Goal: Use online tool/utility: Utilize a website feature to perform a specific function

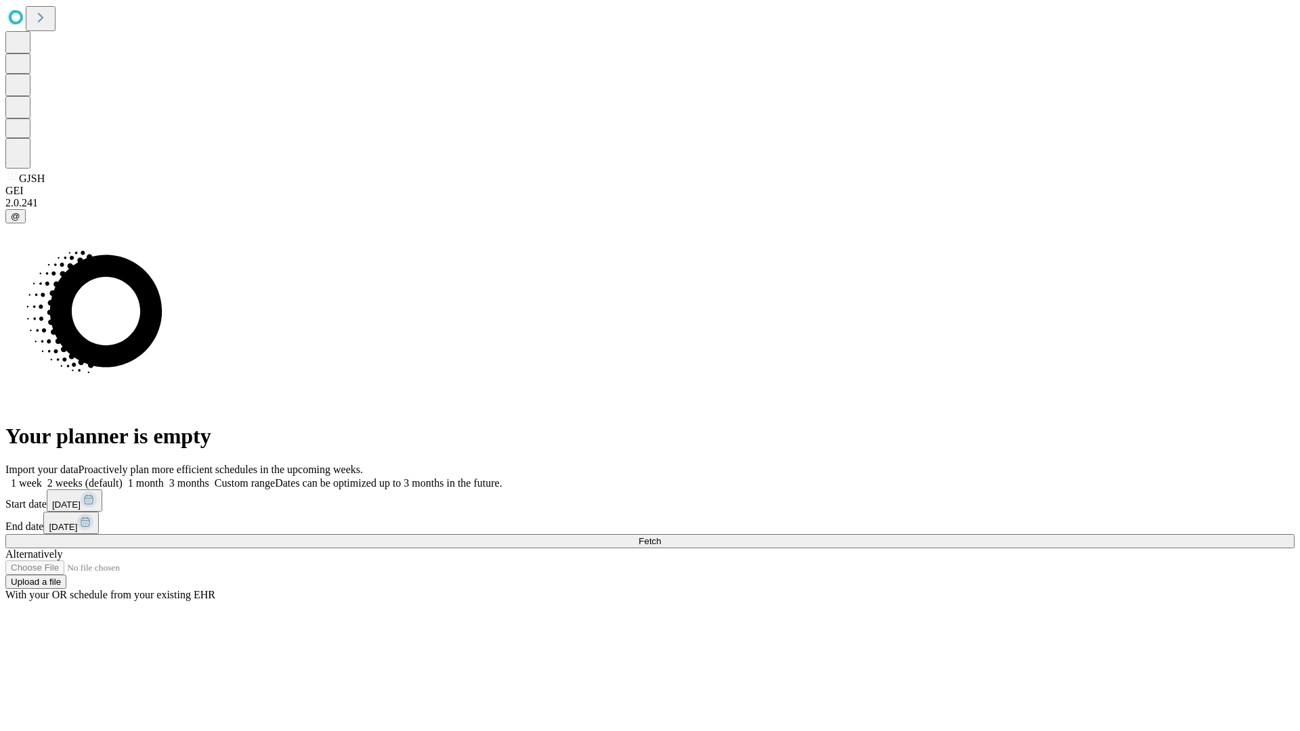
click at [661, 536] on span "Fetch" at bounding box center [649, 541] width 22 height 10
